Goal: Check status: Check status

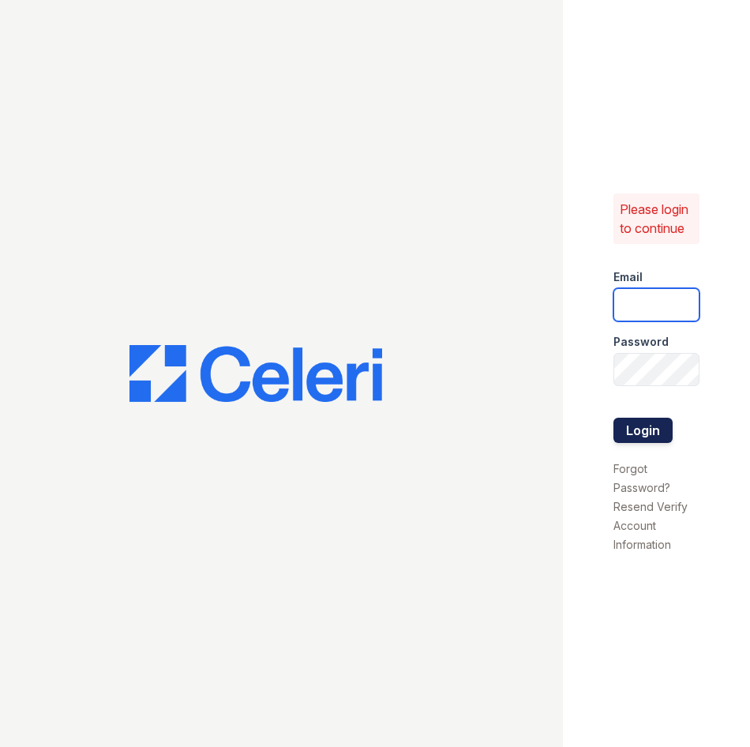
type input "[EMAIL_ADDRESS][DOMAIN_NAME]"
click at [659, 437] on button "Login" at bounding box center [643, 430] width 59 height 25
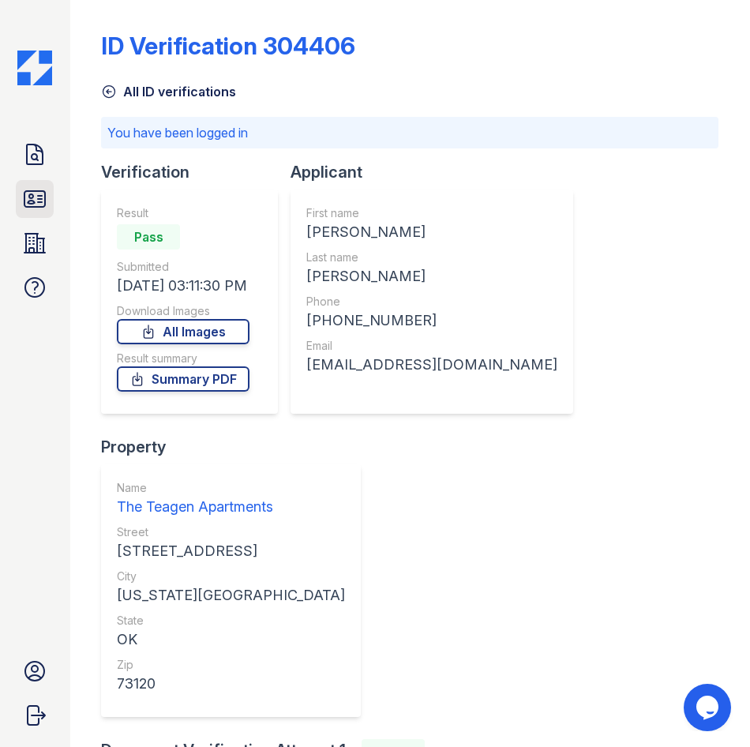
click at [46, 198] on icon at bounding box center [34, 198] width 25 height 25
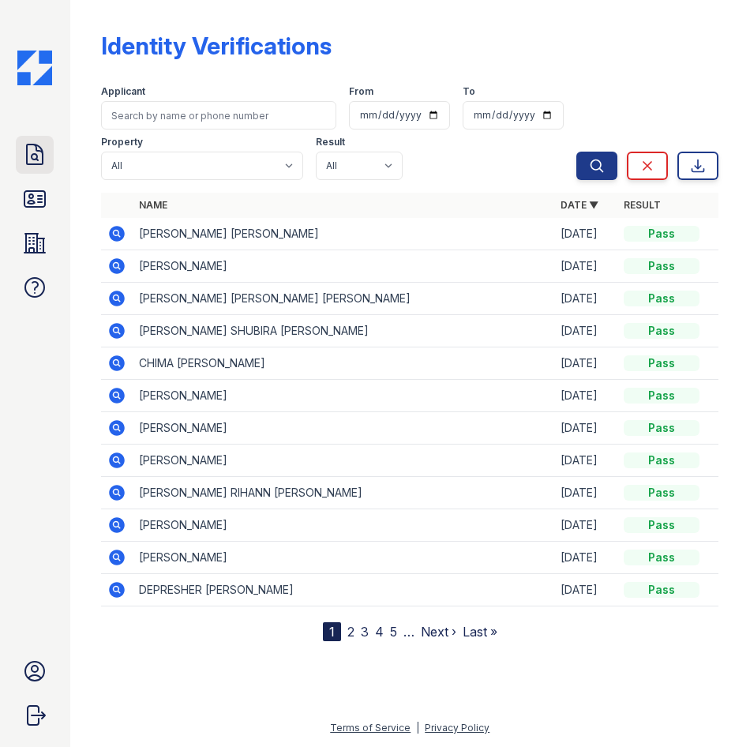
click at [36, 164] on icon at bounding box center [35, 155] width 16 height 20
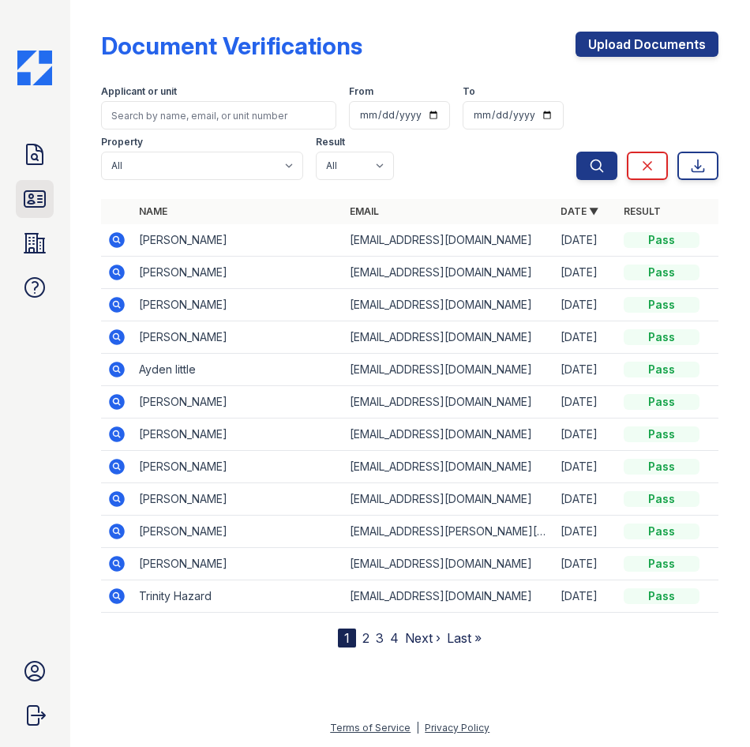
click at [43, 205] on icon at bounding box center [34, 198] width 25 height 25
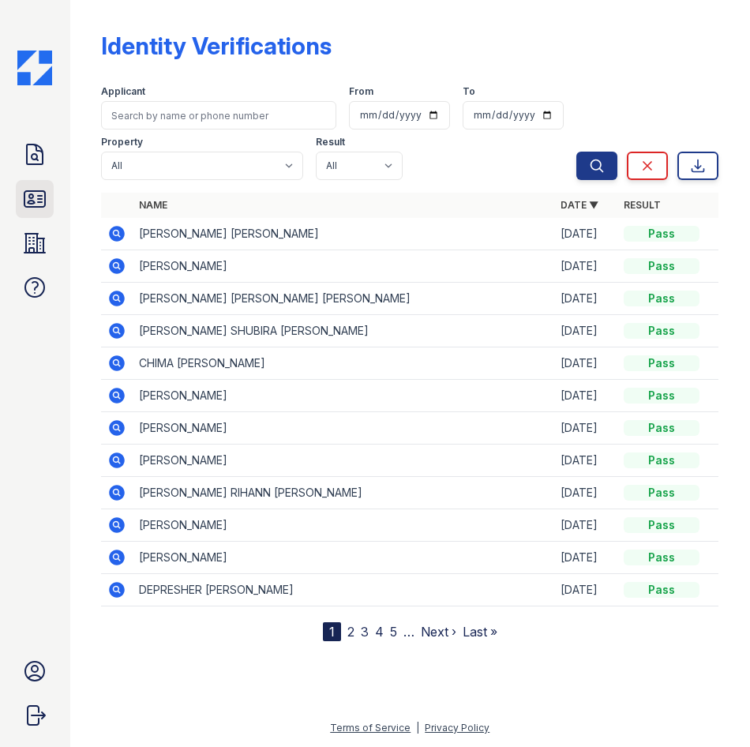
click at [37, 198] on icon at bounding box center [34, 198] width 25 height 25
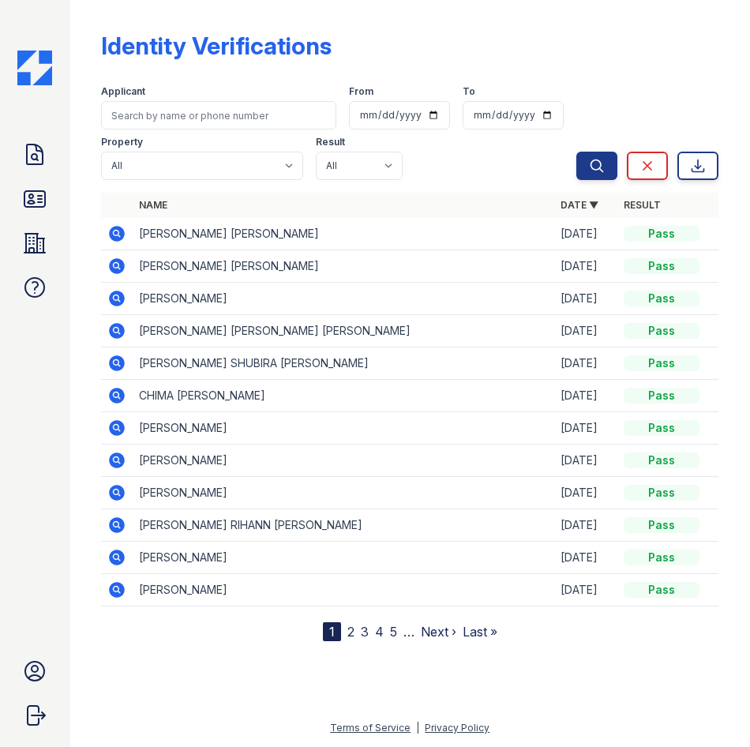
click at [367, 233] on td "[PERSON_NAME] [PERSON_NAME]" at bounding box center [344, 234] width 422 height 32
click at [115, 231] on icon at bounding box center [116, 233] width 19 height 19
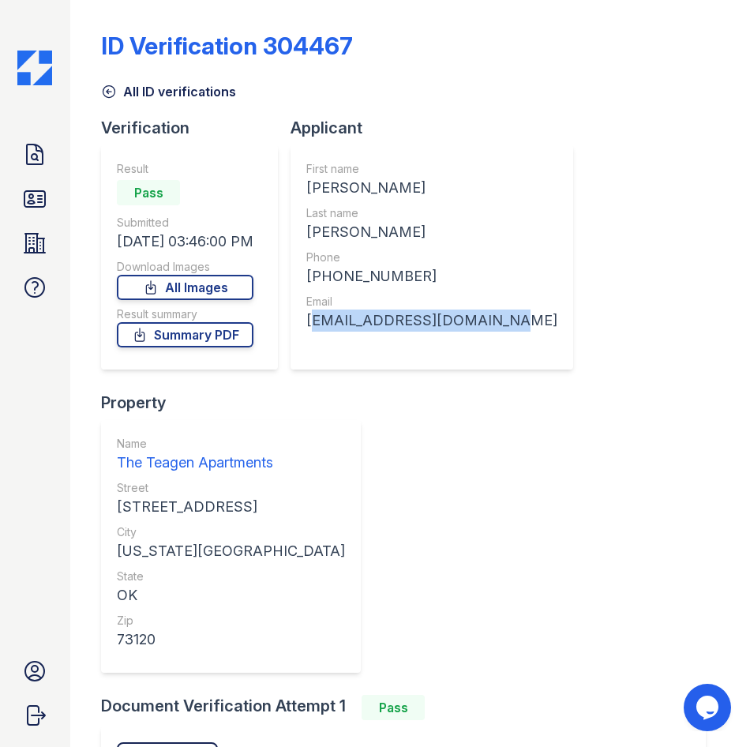
drag, startPoint x: 316, startPoint y: 323, endPoint x: 512, endPoint y: 332, distance: 196.1
click at [512, 332] on div "First name BUSHRA MEHMOOD Last name CHEEMA Phone +19724070051 Email cheemabushr…" at bounding box center [432, 257] width 283 height 224
drag, startPoint x: 489, startPoint y: 323, endPoint x: 482, endPoint y: 317, distance: 8.4
copy div "cheemabushra@hotmail.com"
